Goal: Information Seeking & Learning: Learn about a topic

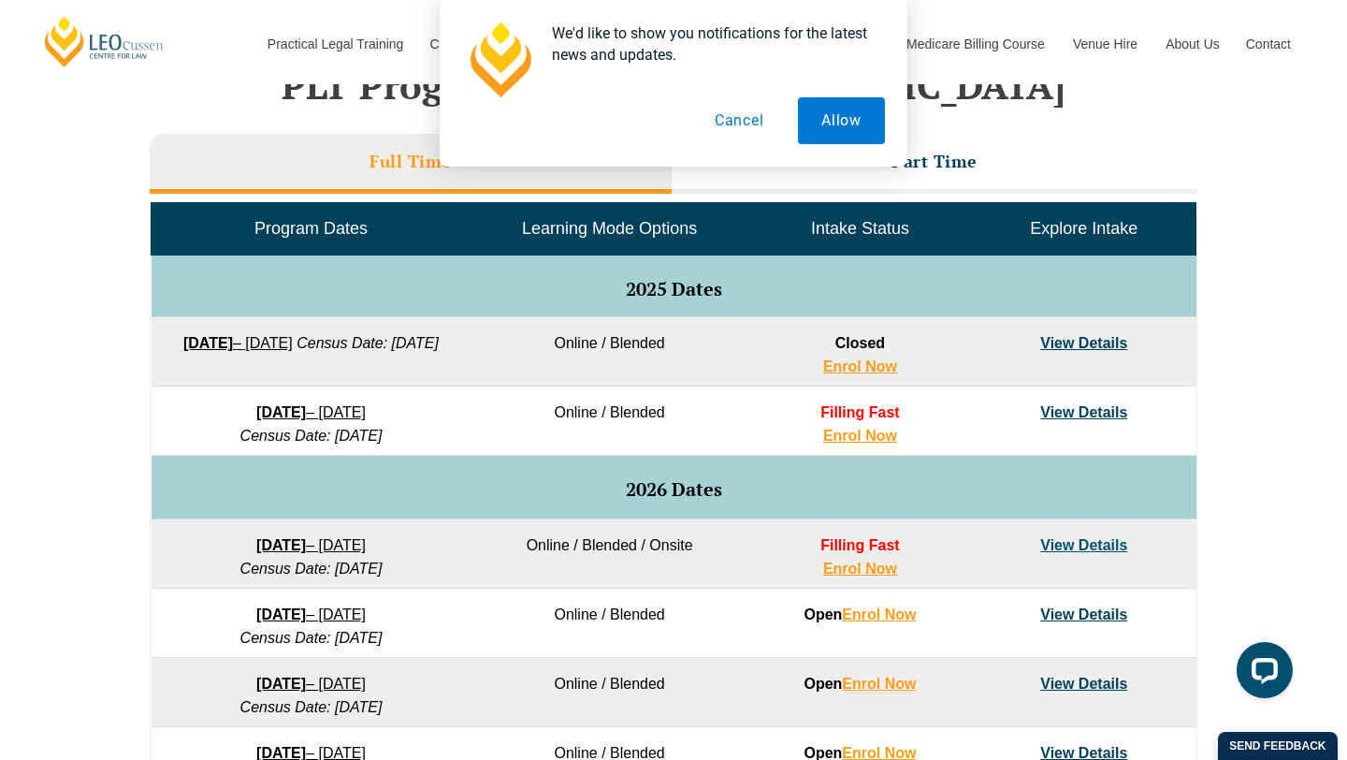
scroll to position [807, 0]
click at [1287, 253] on div "VIC ACT WA QLD SA NSW PLT Program Dates in Victoria Full Time Part Time Program…" at bounding box center [673, 529] width 1347 height 1108
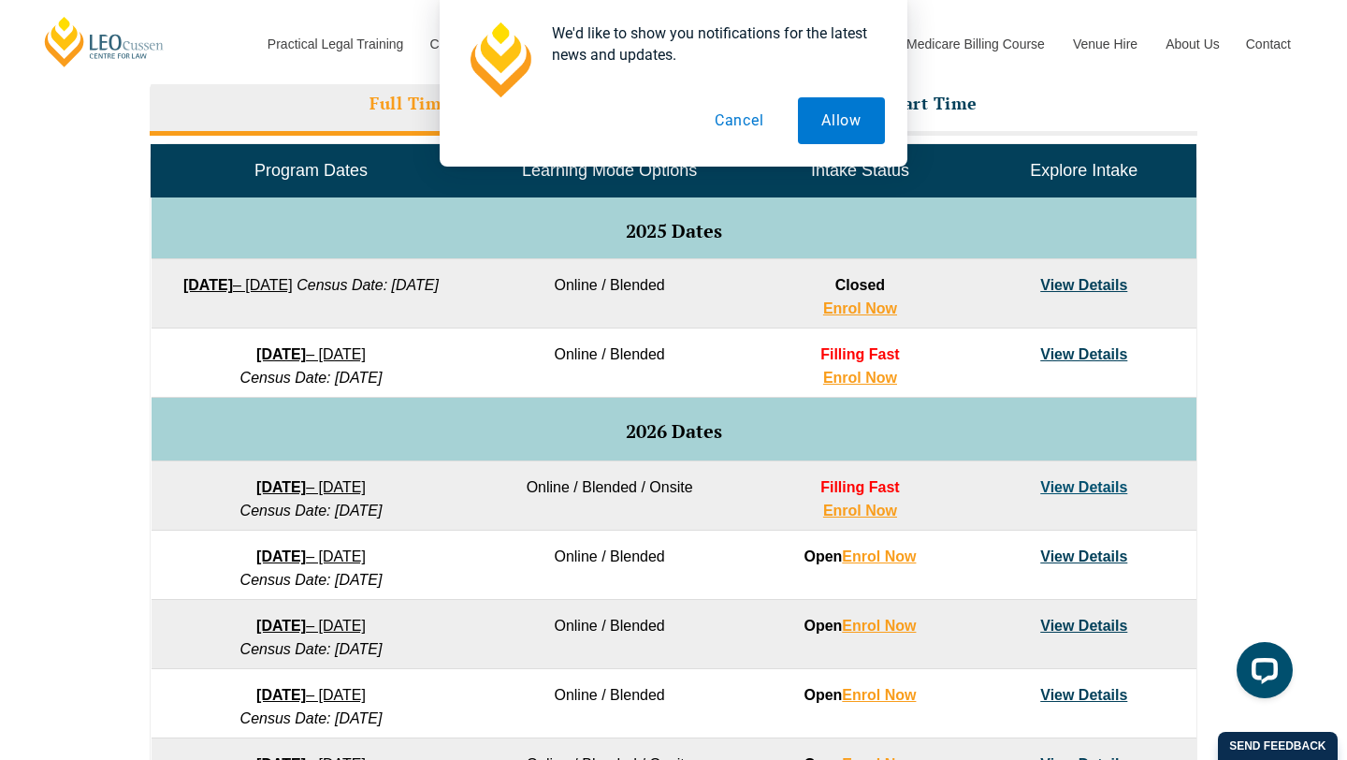
scroll to position [1019, 0]
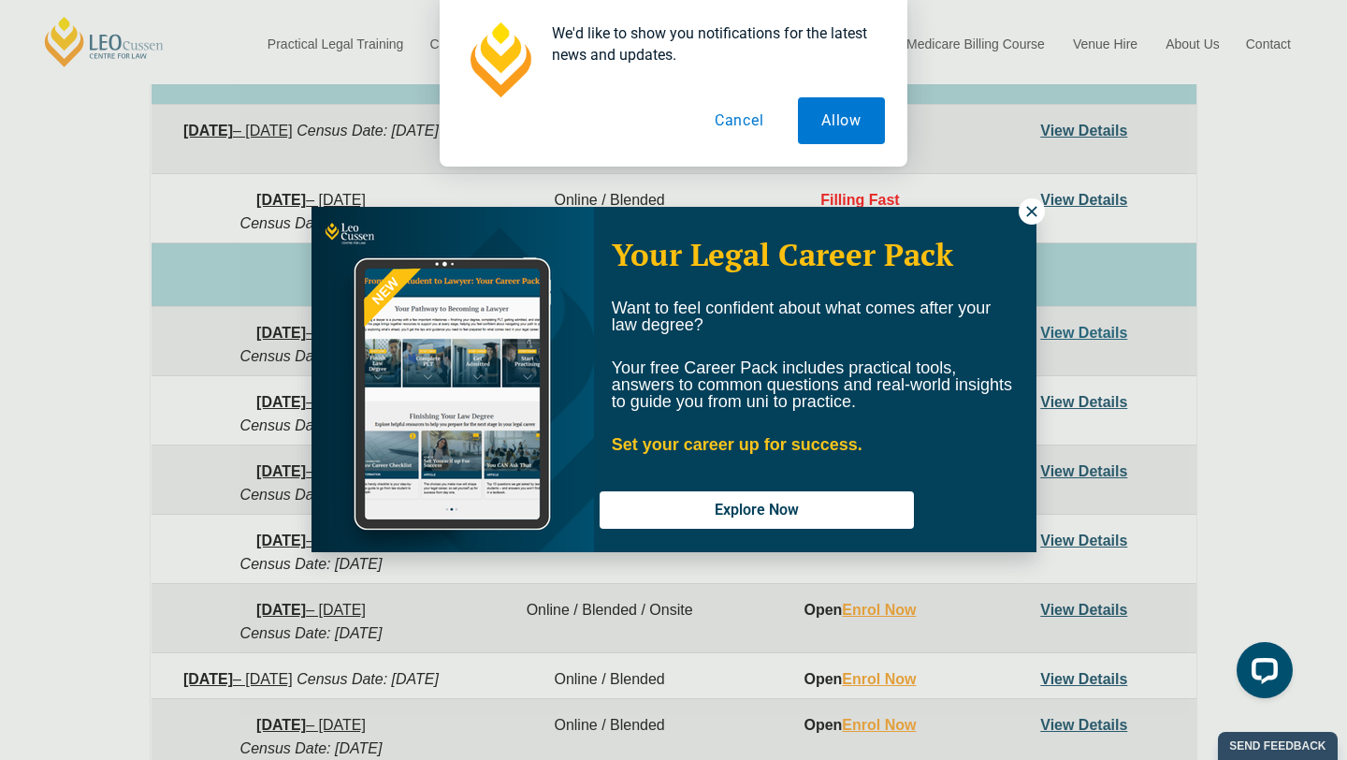
click at [1021, 210] on button at bounding box center [1032, 211] width 26 height 26
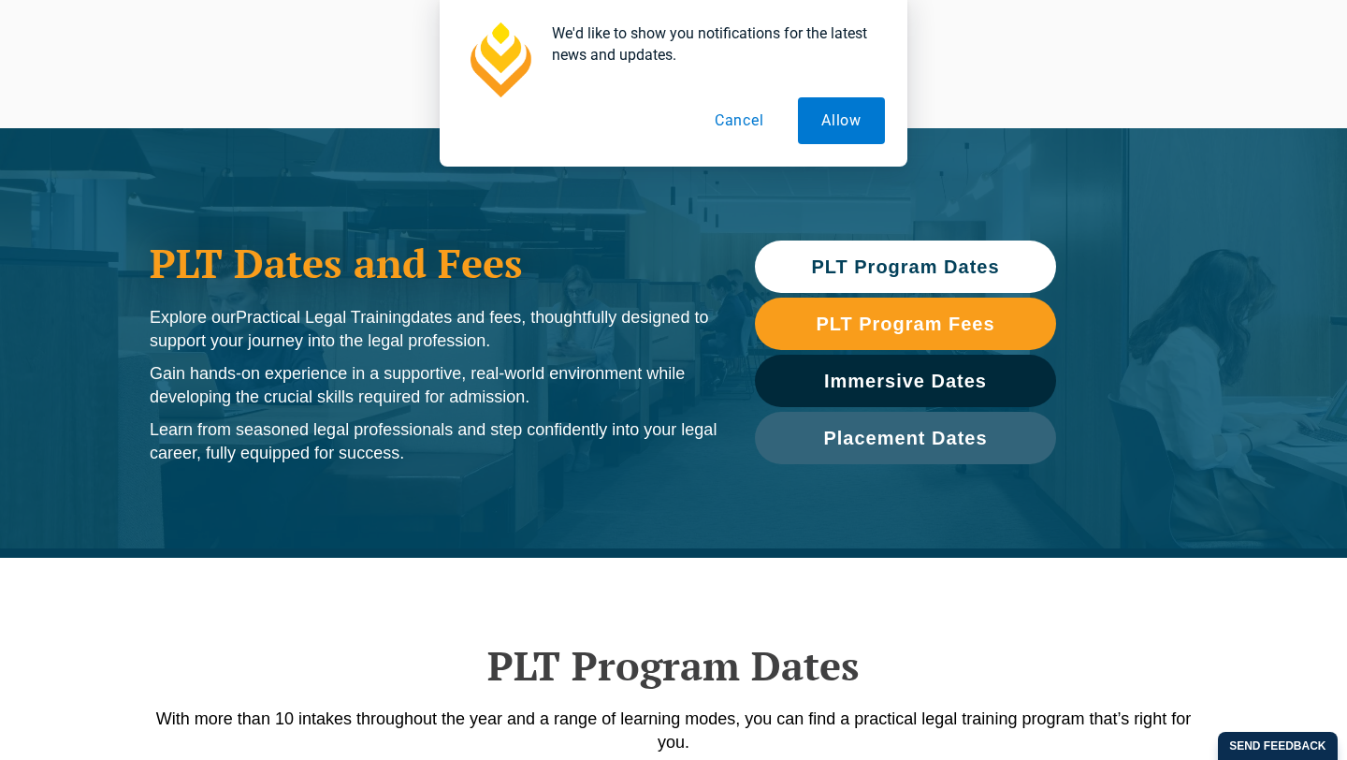
click at [834, 250] on link "PLT Program Dates" at bounding box center [905, 266] width 301 height 52
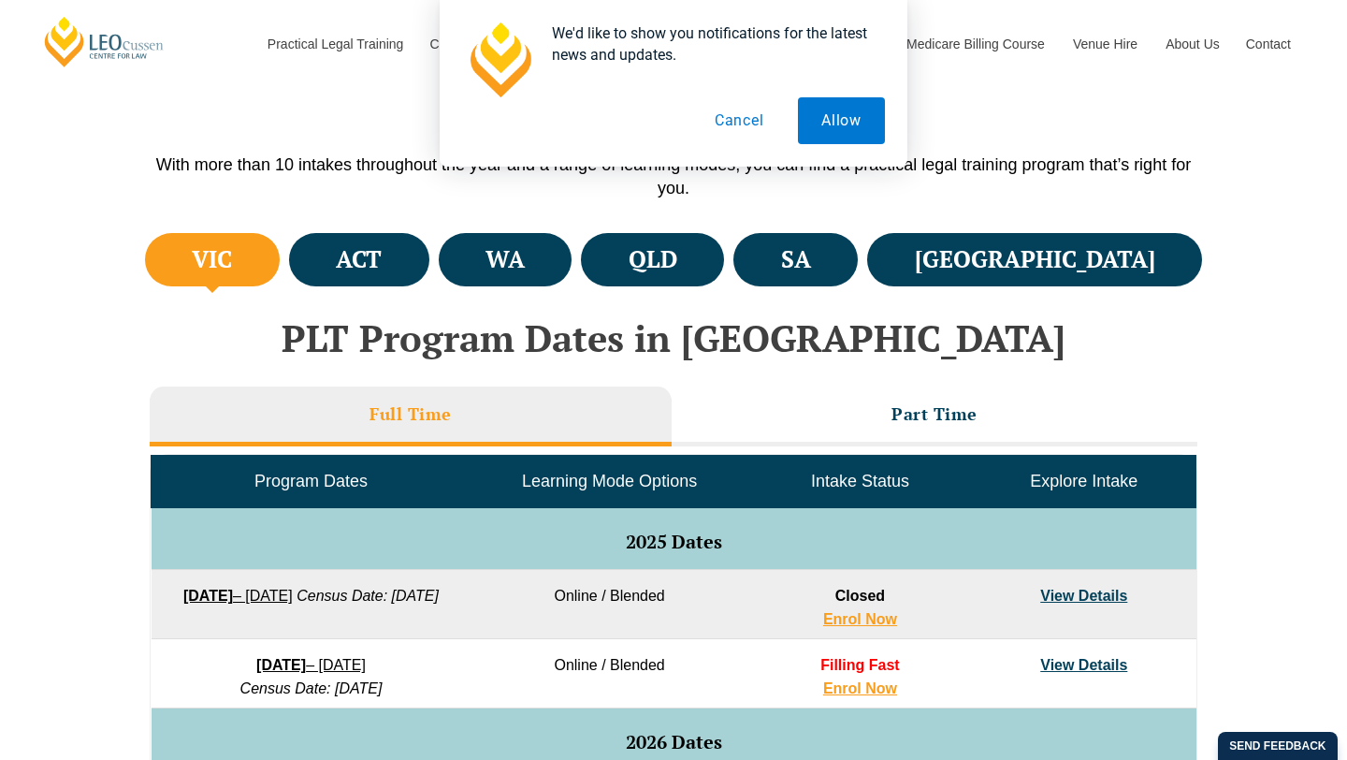
scroll to position [558, 0]
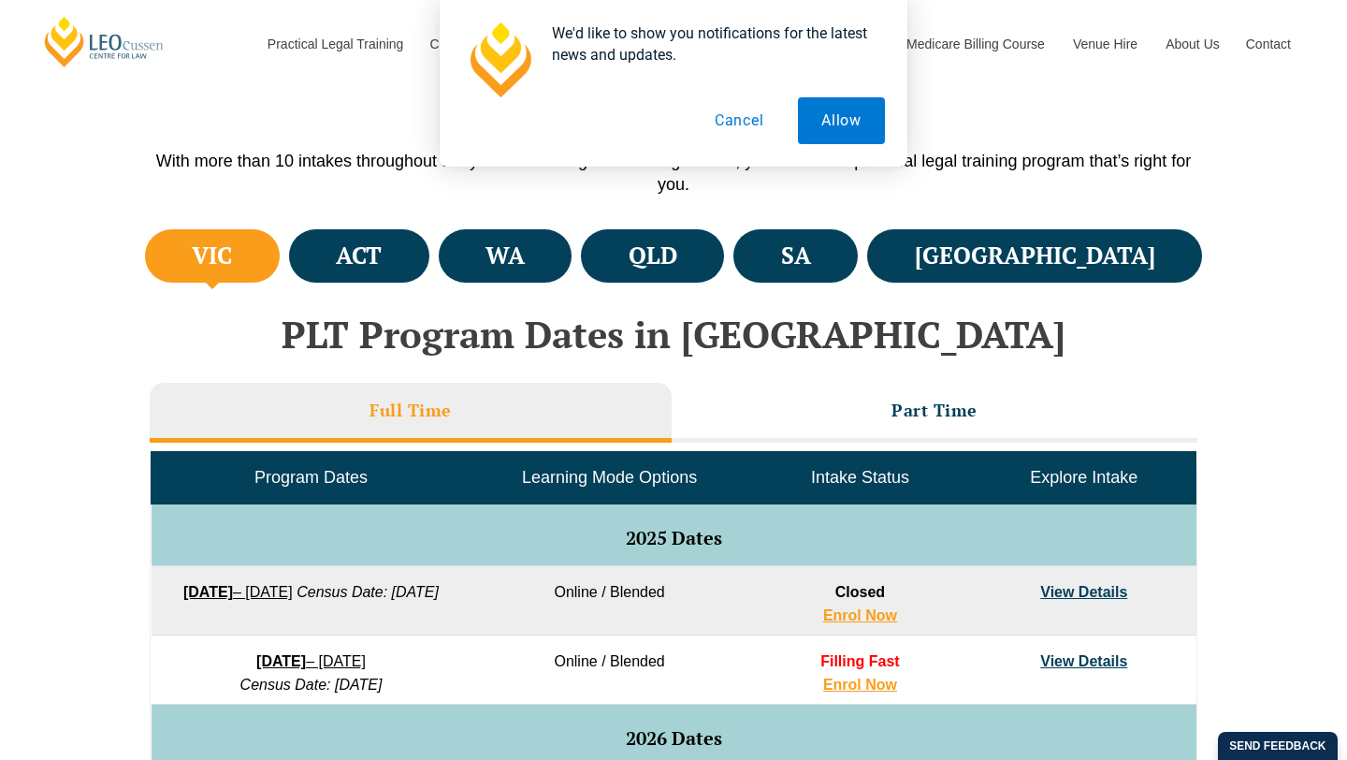
click at [737, 111] on button "Cancel" at bounding box center [739, 120] width 96 height 47
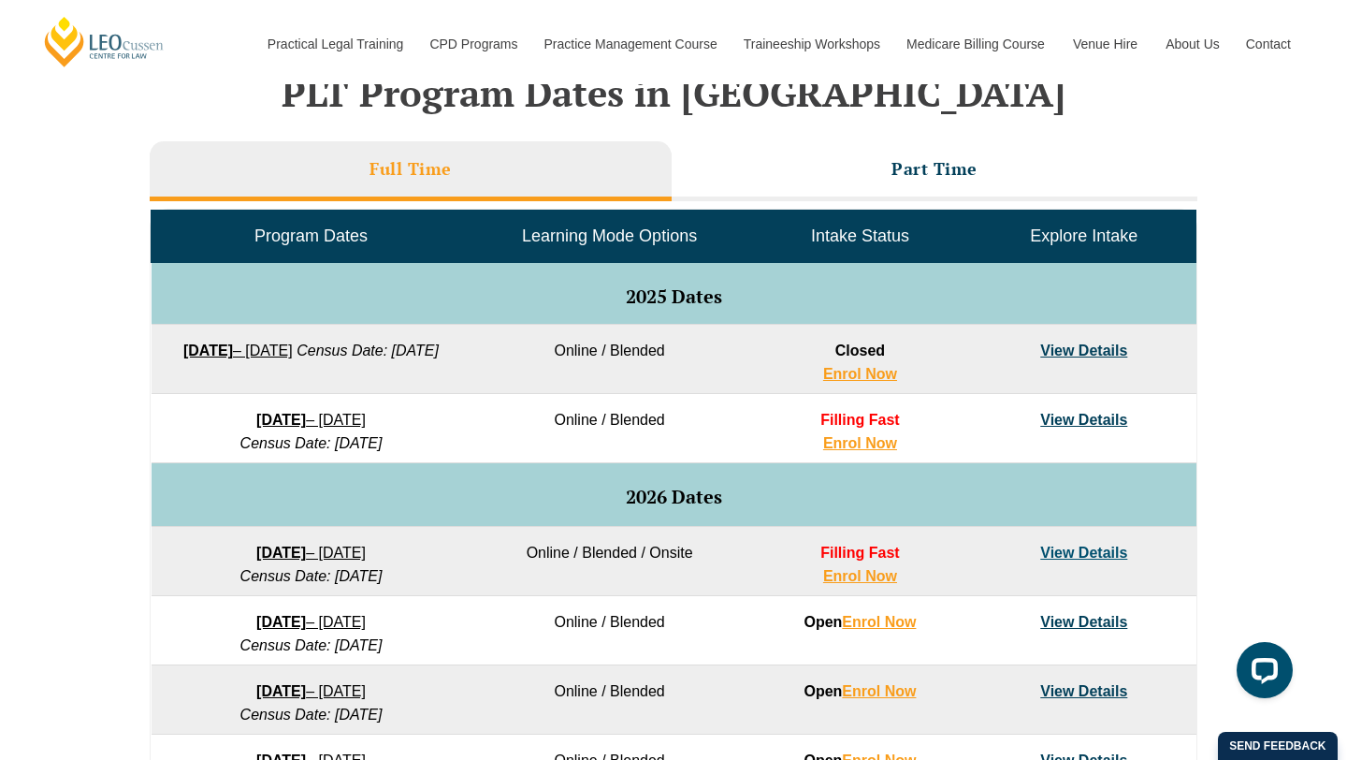
scroll to position [819, 0]
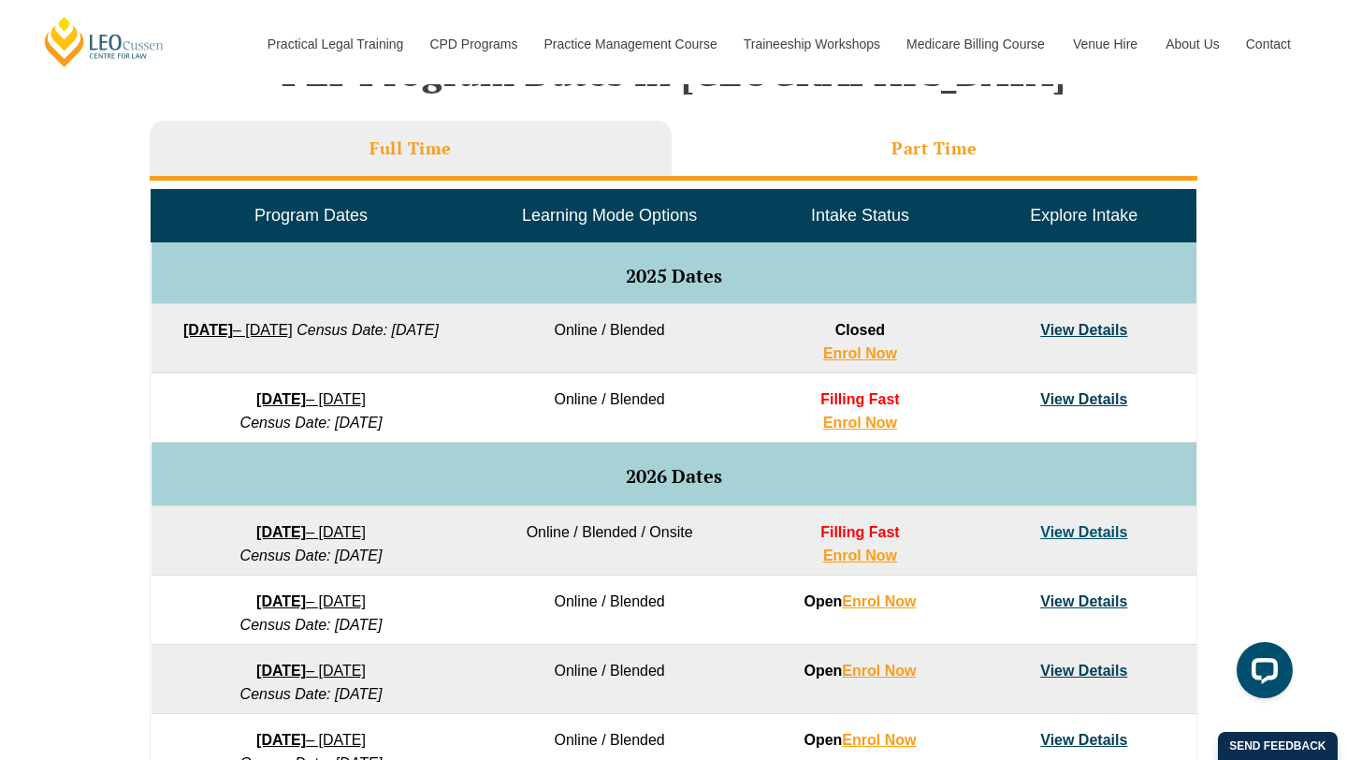
click at [833, 138] on li "Part Time" at bounding box center [935, 151] width 526 height 60
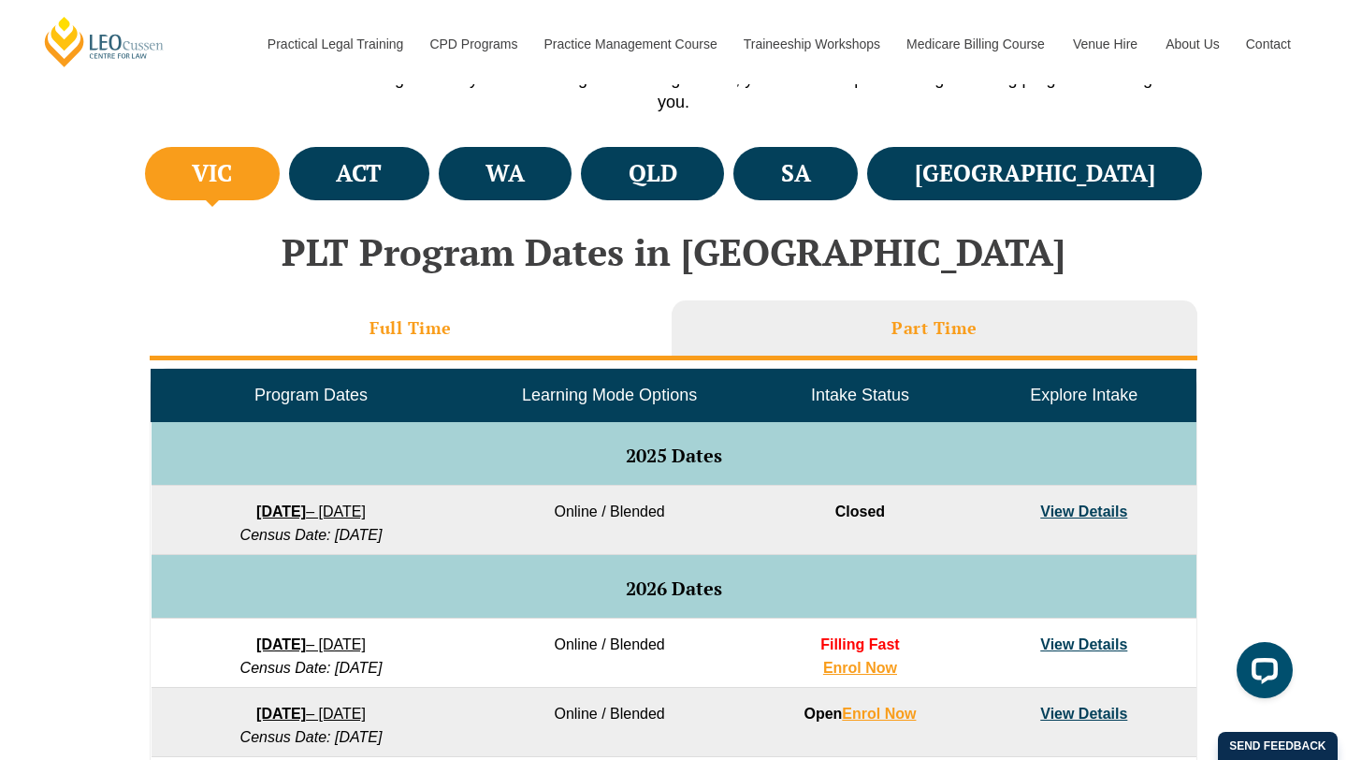
scroll to position [637, 0]
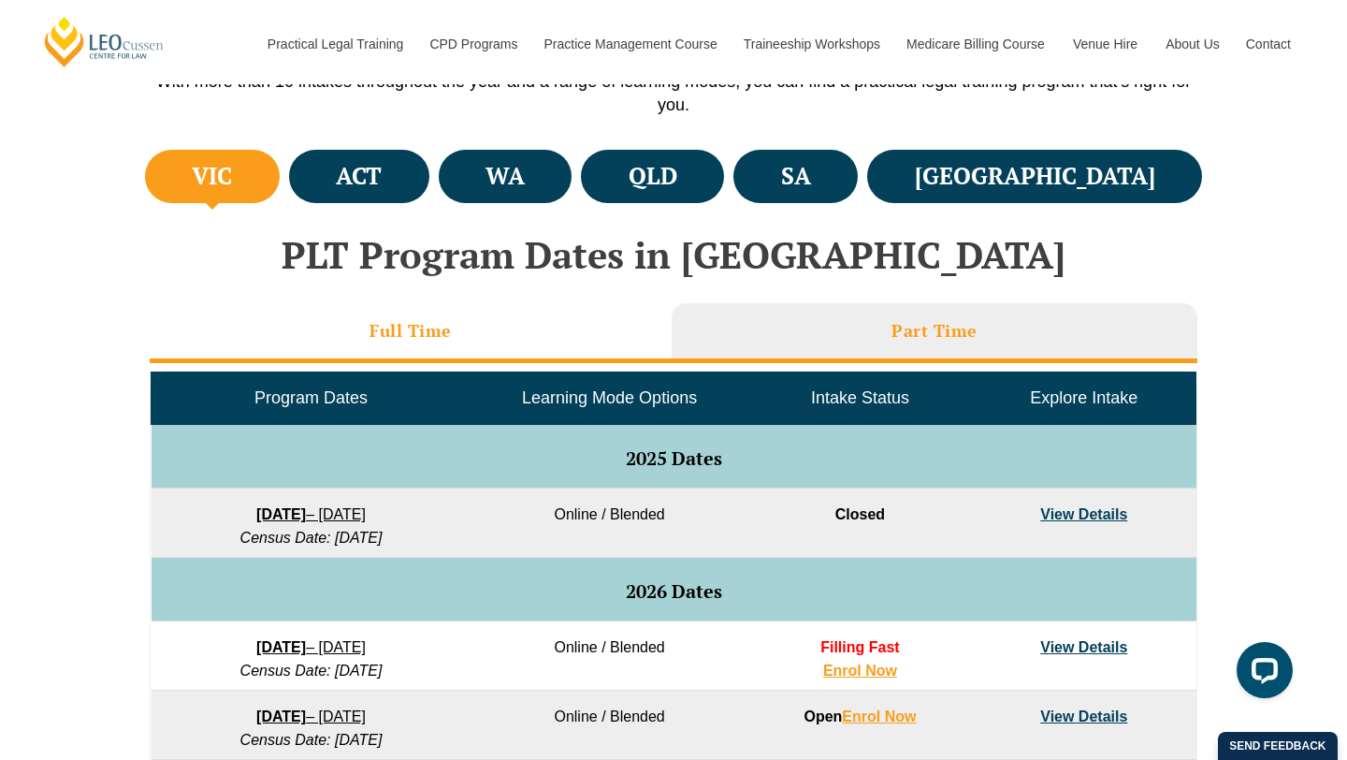
click at [403, 333] on h3 "Full Time" at bounding box center [410, 331] width 82 height 22
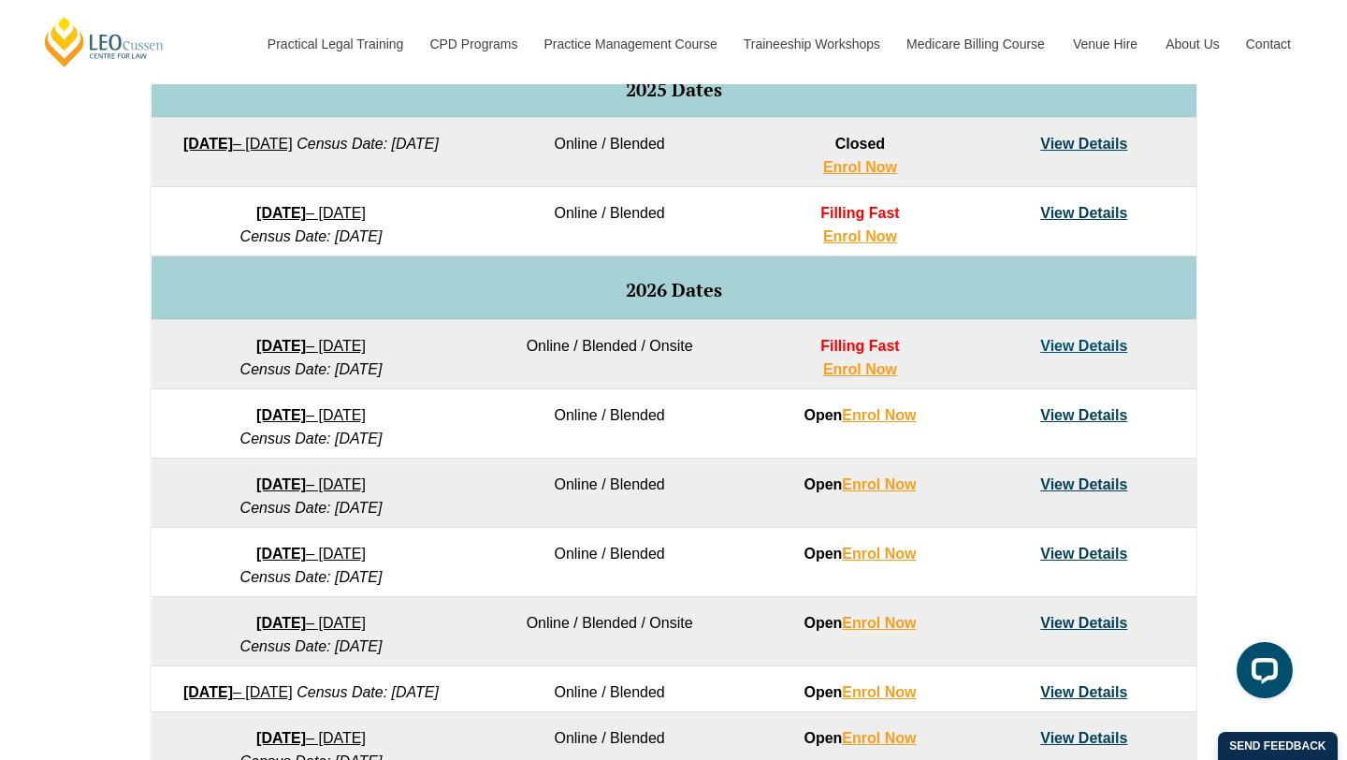
scroll to position [1032, 0]
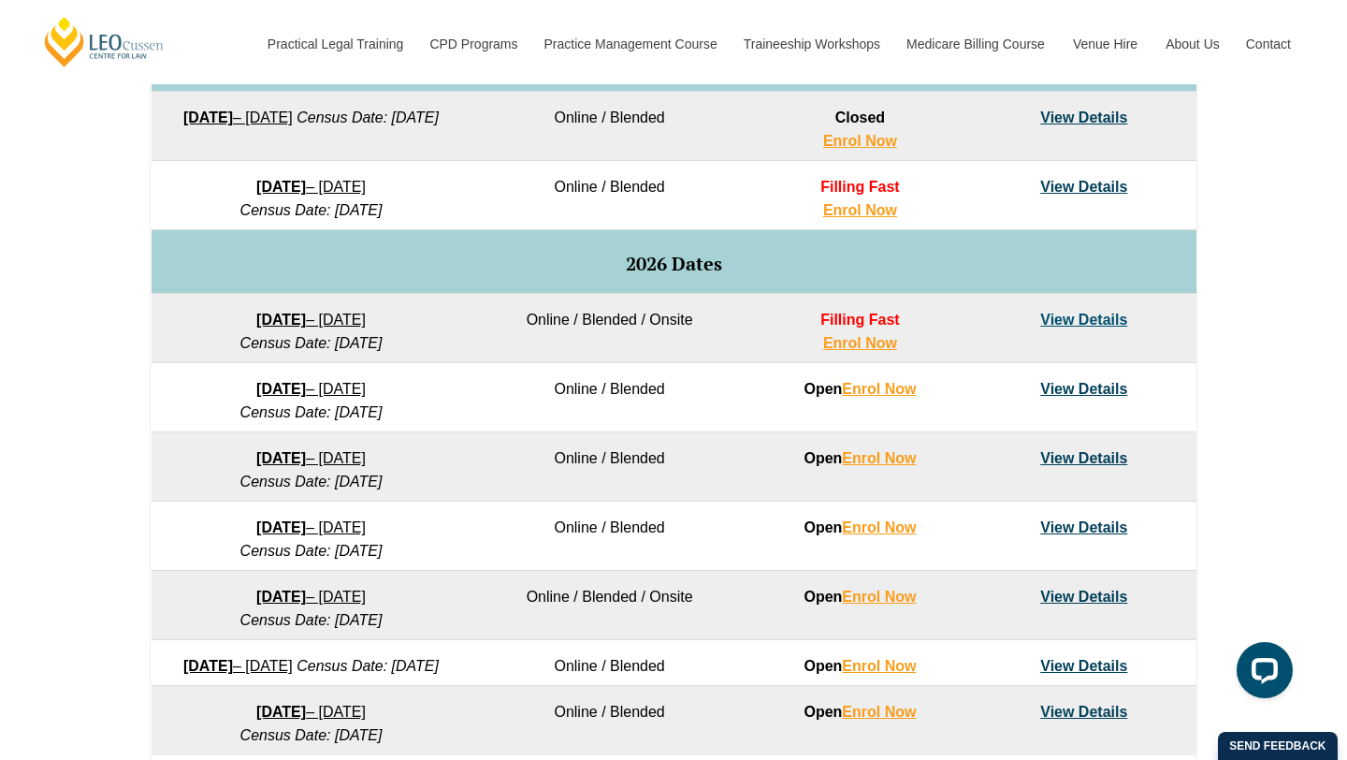
click at [1088, 394] on link "View Details" at bounding box center [1083, 389] width 87 height 16
